Goal: Transaction & Acquisition: Purchase product/service

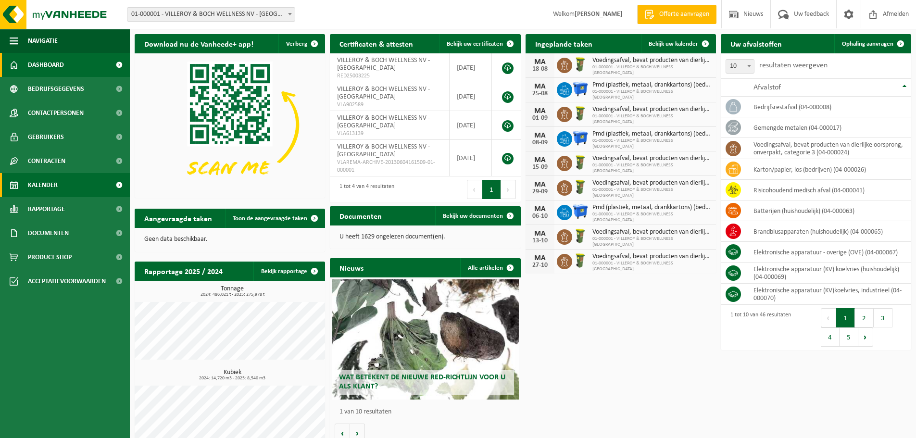
click at [22, 176] on link "Kalender" at bounding box center [65, 185] width 130 height 24
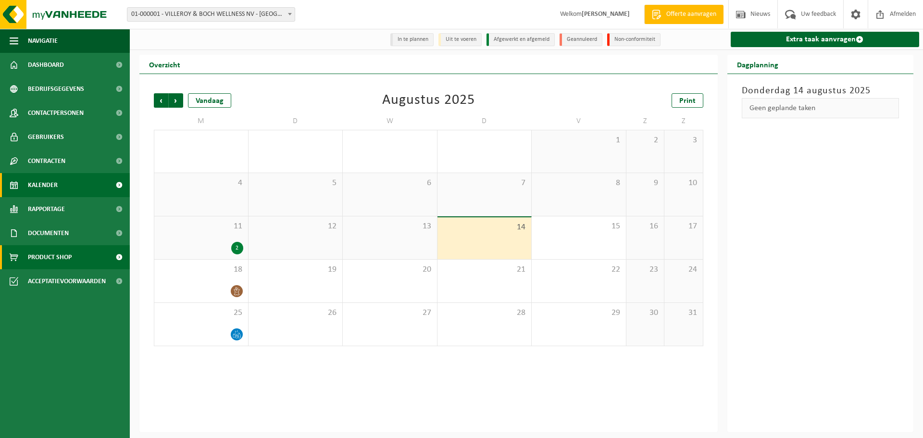
click at [58, 253] on span "Product Shop" at bounding box center [50, 257] width 44 height 24
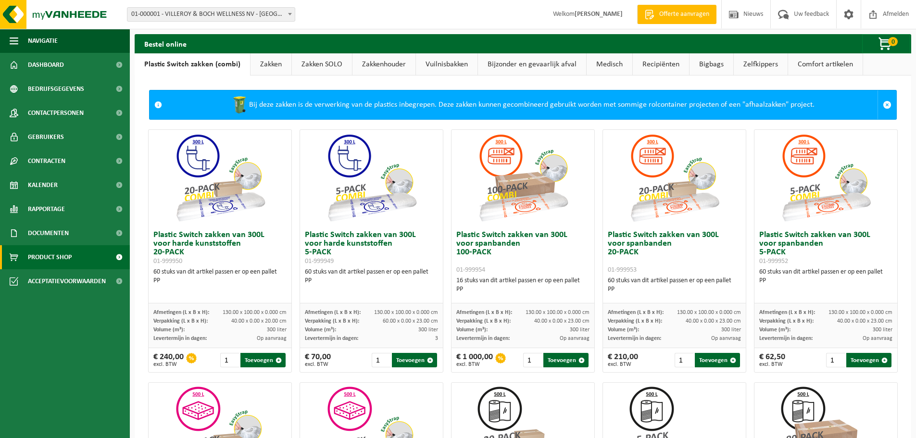
click at [696, 62] on link "Bigbags" at bounding box center [711, 64] width 44 height 22
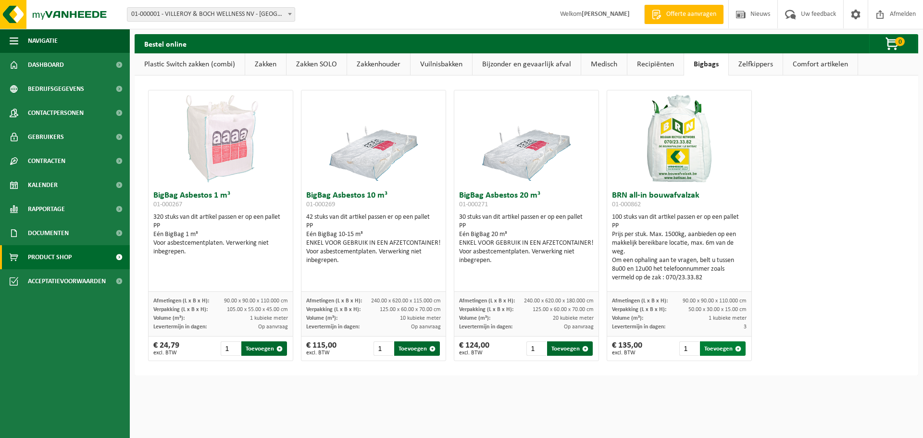
click at [725, 351] on button "Toevoegen" at bounding box center [723, 348] width 46 height 14
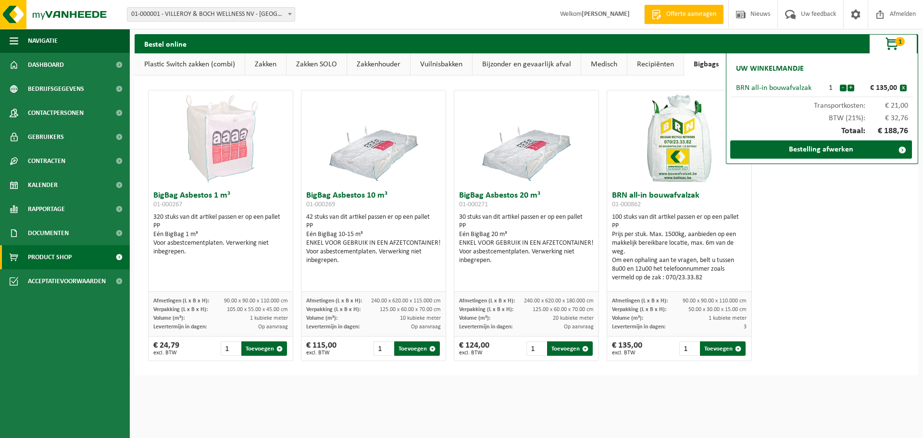
click at [863, 267] on div "BigBag Asbestos 1 m³ 01-000267 320 stuks van dit artikel passen er op een palle…" at bounding box center [526, 225] width 764 height 281
click at [903, 85] on button "x" at bounding box center [903, 88] width 7 height 7
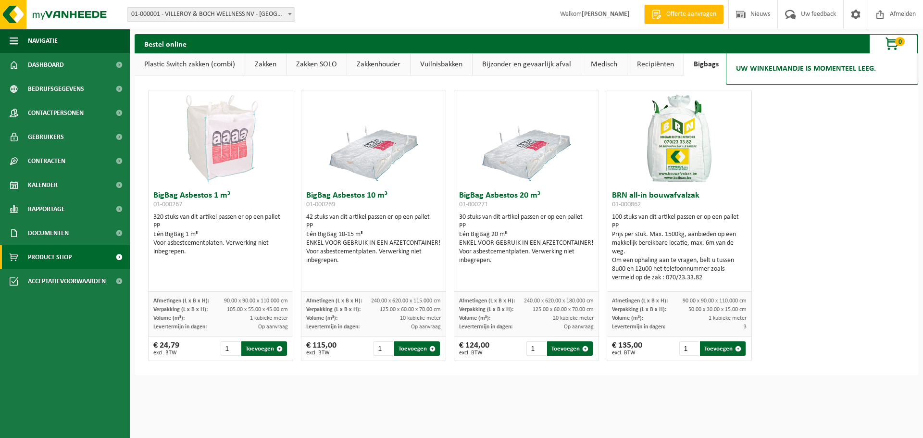
click at [884, 145] on div "BigBag Asbestos 1 m³ 01-000267 320 stuks van dit artikel passen er op een palle…" at bounding box center [526, 225] width 764 height 281
